Goal: Check status: Check status

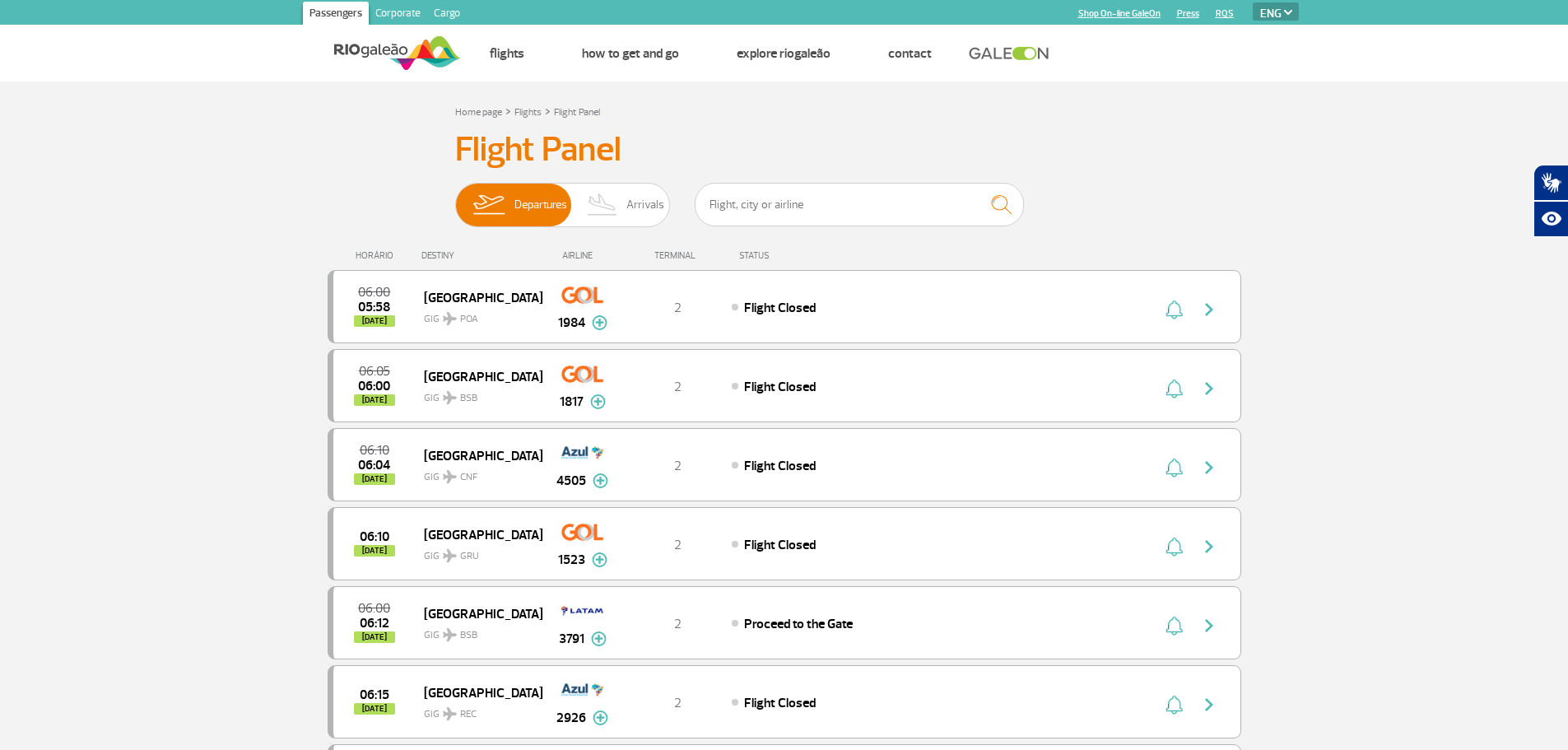
select select "en"
click at [599, 204] on img at bounding box center [603, 204] width 49 height 43
click at [456, 197] on input "Departures Arrivals" at bounding box center [456, 197] width 0 height 0
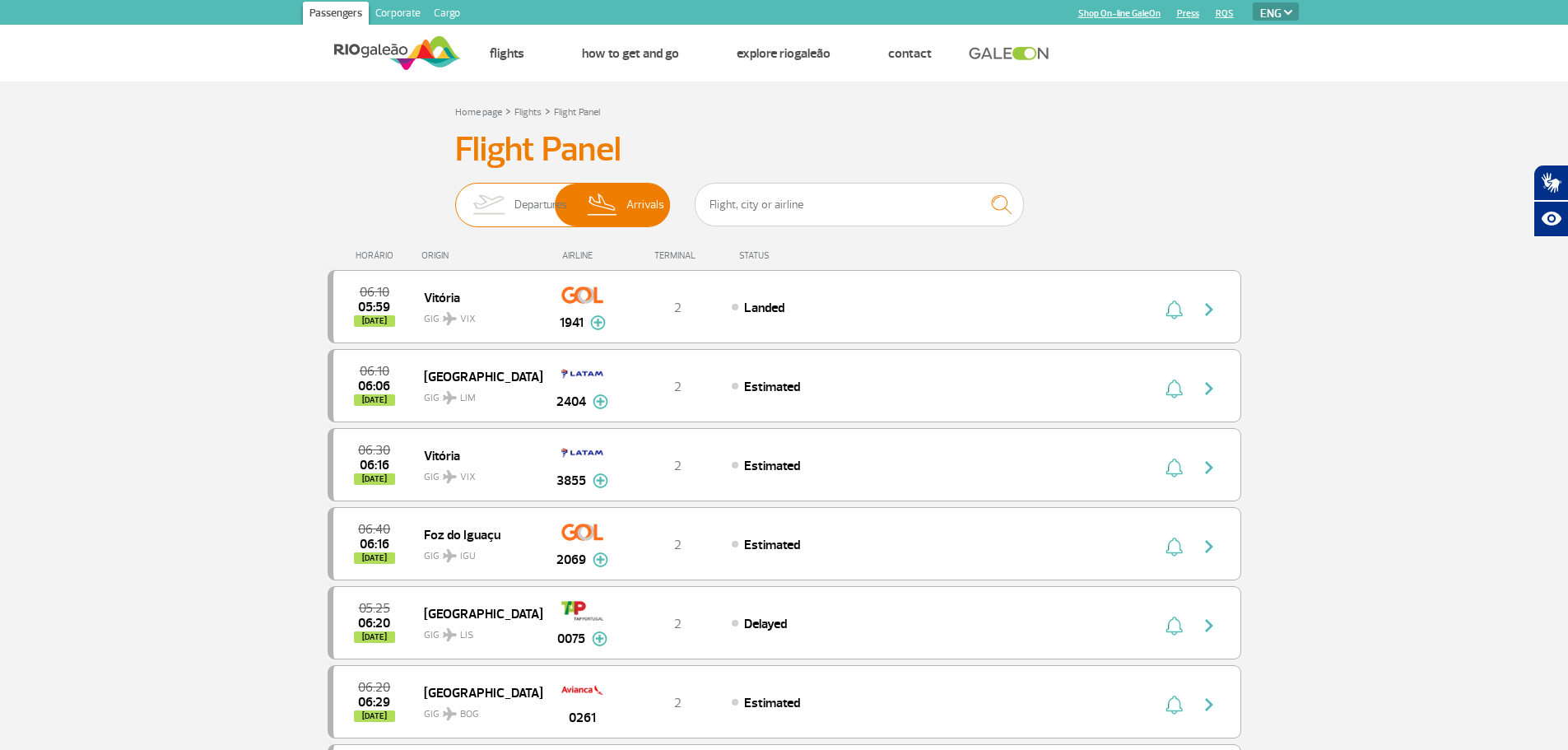
click at [618, 207] on img at bounding box center [603, 204] width 49 height 43
click at [456, 197] on input "Departures Arrivals" at bounding box center [456, 197] width 0 height 0
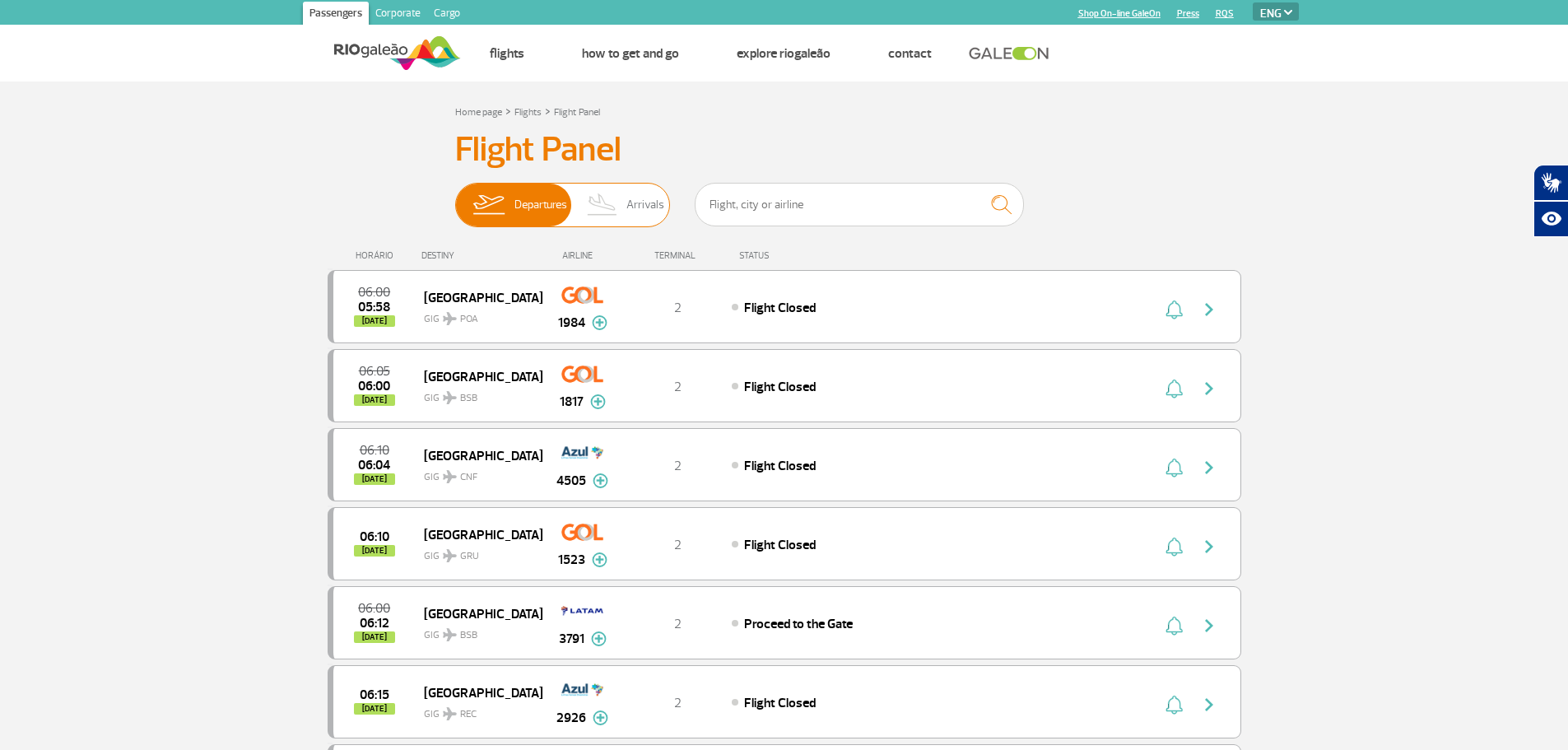
click at [618, 206] on img at bounding box center [603, 204] width 49 height 43
click at [456, 197] on input "Departures Arrivals" at bounding box center [456, 197] width 0 height 0
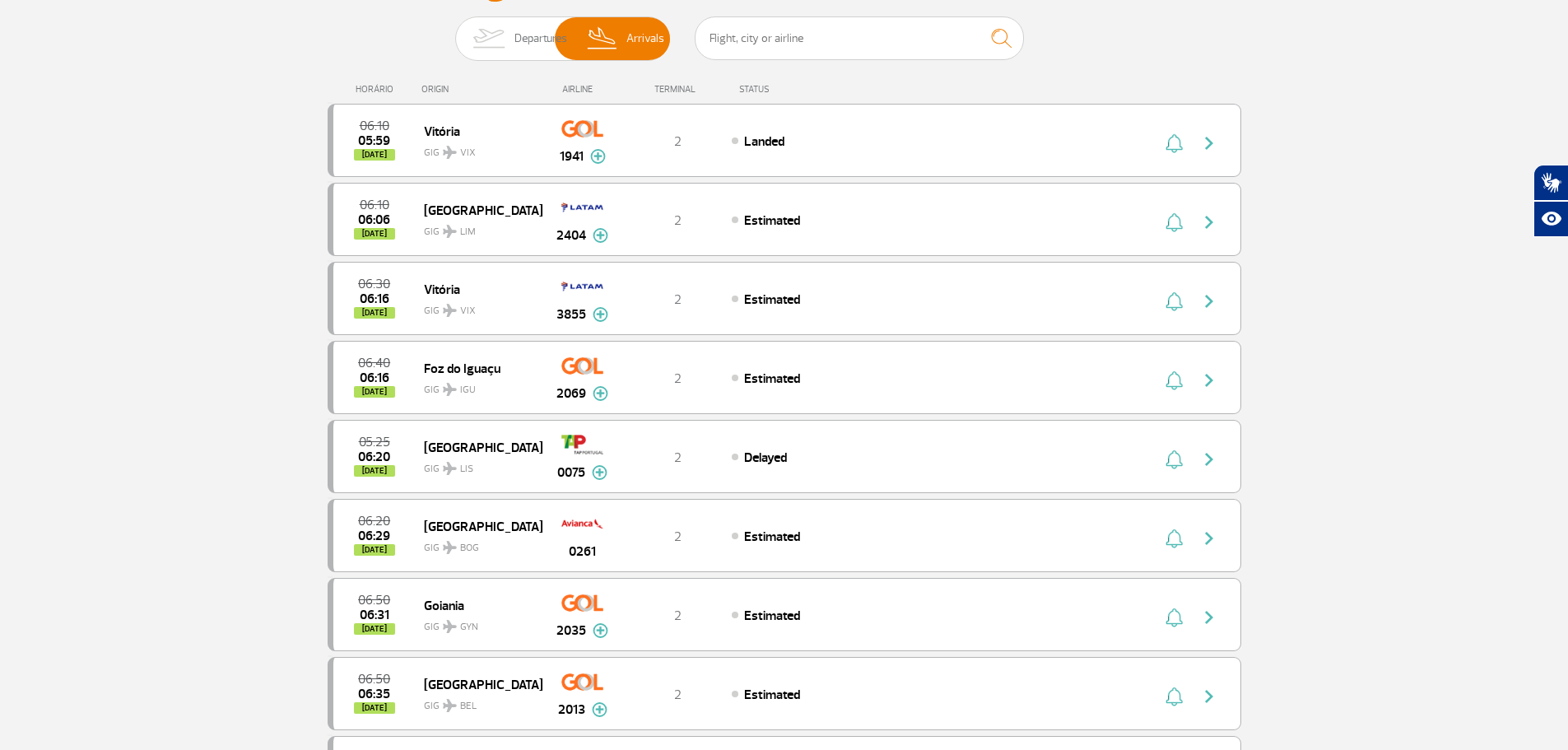
scroll to position [164, 0]
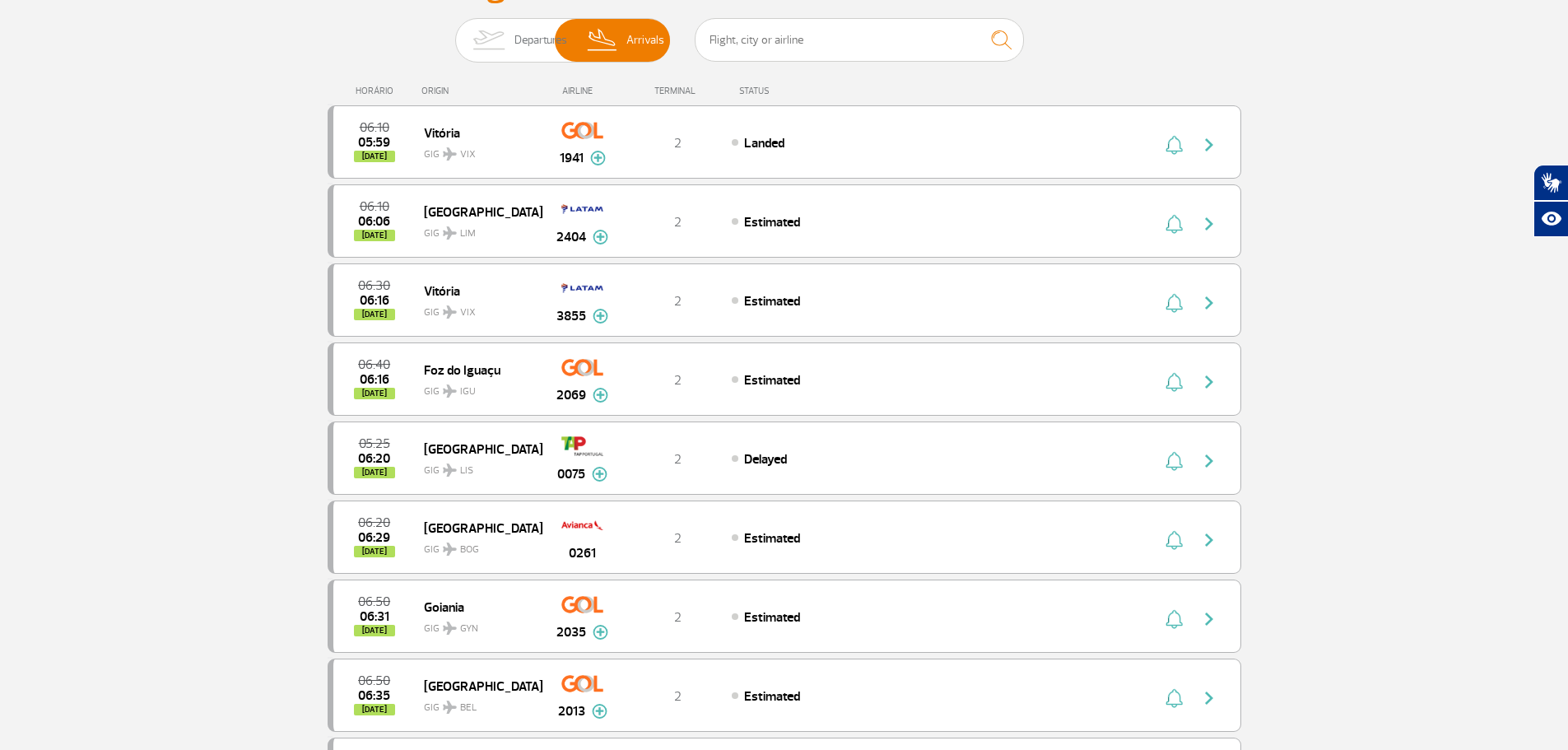
click at [515, 31] on span "Departures" at bounding box center [540, 40] width 53 height 43
click at [456, 32] on input "Departures Arrivals" at bounding box center [456, 32] width 0 height 0
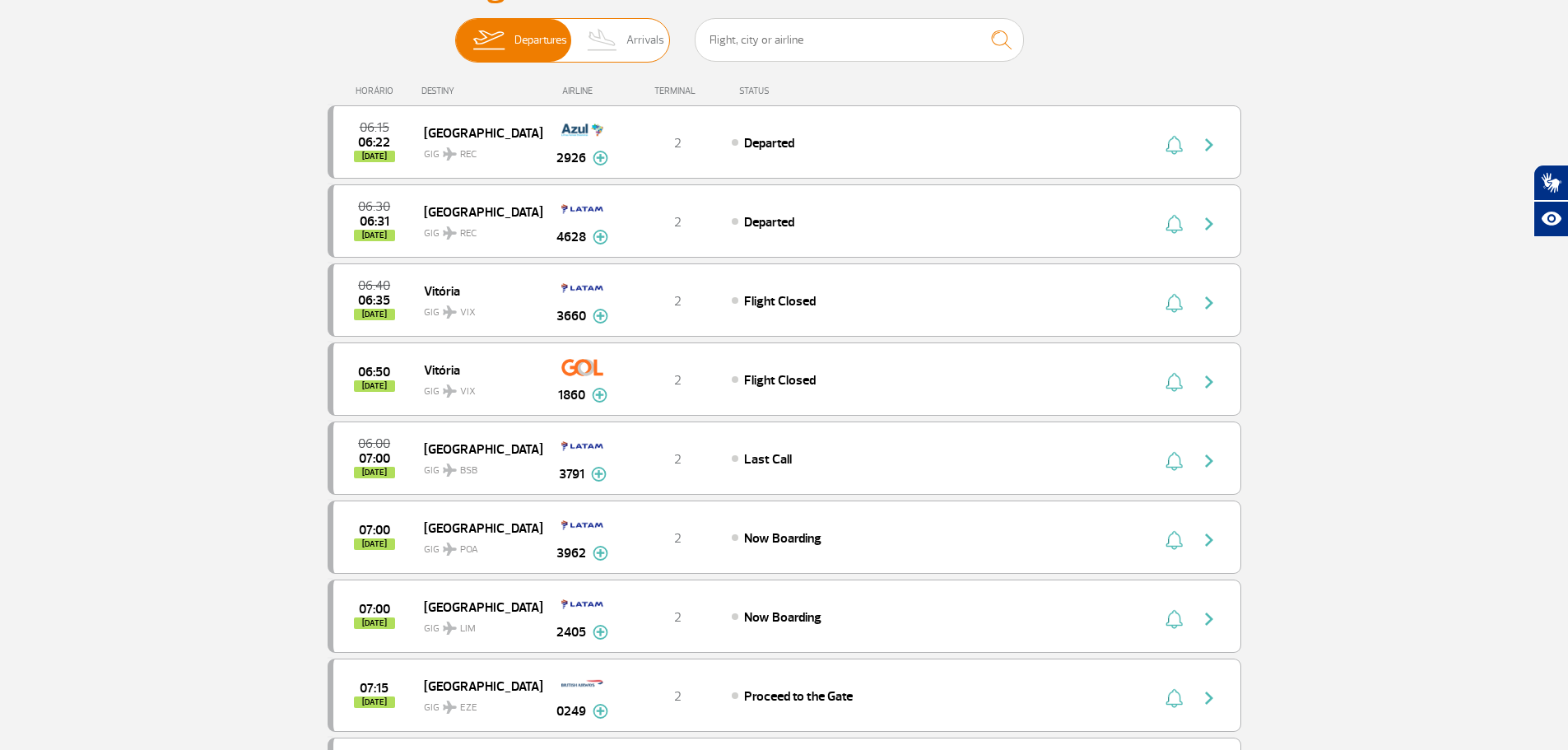
click at [601, 39] on img at bounding box center [603, 40] width 49 height 43
click at [456, 32] on input "Departures Arrivals" at bounding box center [456, 32] width 0 height 0
